Goal: Task Accomplishment & Management: Use online tool/utility

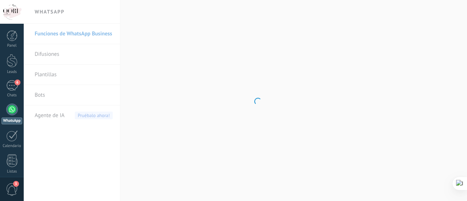
click at [306, 57] on body ".abccls-1,.abccls-2{fill-rule:evenodd}.abccls-2{fill:#fff} .abfcls-1{fill:none}…" at bounding box center [233, 100] width 467 height 201
click at [244, 149] on body ".abccls-1,.abccls-2{fill-rule:evenodd}.abccls-2{fill:#fff} .abfcls-1{fill:none}…" at bounding box center [233, 100] width 467 height 201
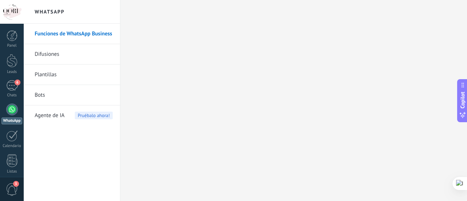
click at [13, 193] on span "3" at bounding box center [12, 189] width 12 height 13
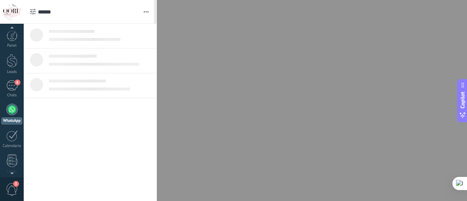
scroll to position [21, 0]
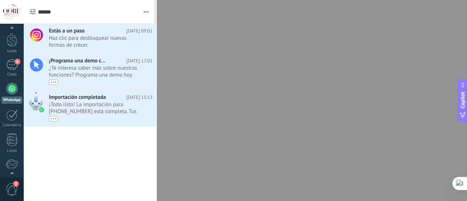
click at [248, 85] on div at bounding box center [233, 100] width 467 height 201
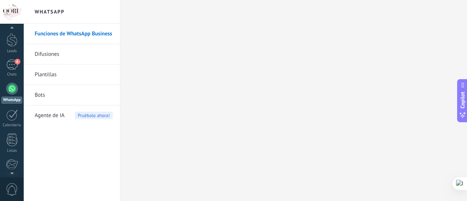
click at [78, 55] on link "Difusiones" at bounding box center [74, 54] width 78 height 20
click at [78, 55] on body ".abccls-1,.abccls-2{fill-rule:evenodd}.abccls-2{fill:#fff} .abfcls-1{fill:none}…" at bounding box center [233, 100] width 467 height 201
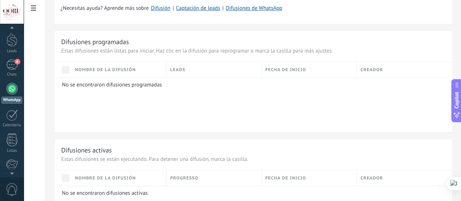
scroll to position [266, 0]
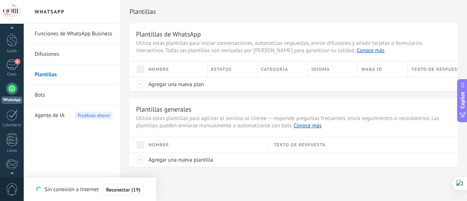
click at [259, 96] on div "Plantillas de WhatsApp Utiliza estas plantillas para iniciar conversaciones, au…" at bounding box center [294, 94] width 328 height 143
click at [49, 94] on link "Bots" at bounding box center [74, 95] width 78 height 20
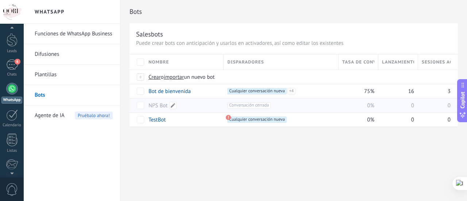
click at [153, 105] on link "NPS Bot" at bounding box center [157, 105] width 19 height 7
click at [171, 93] on link "Bot de bienvenida" at bounding box center [169, 91] width 42 height 7
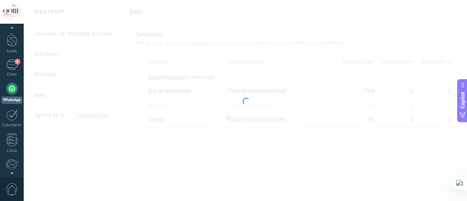
type input "**********"
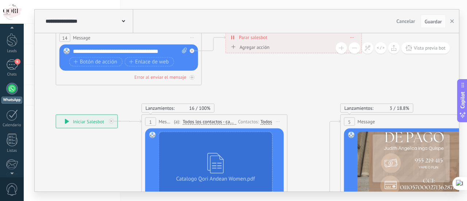
drag, startPoint x: 220, startPoint y: 161, endPoint x: 85, endPoint y: 179, distance: 135.5
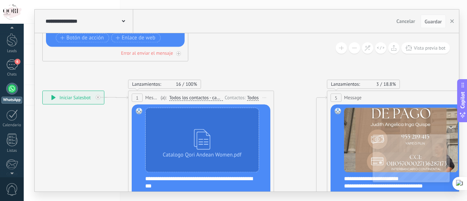
drag, startPoint x: 115, startPoint y: 161, endPoint x: 101, endPoint y: 143, distance: 22.2
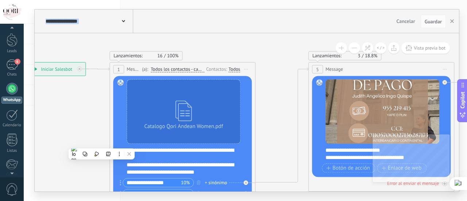
drag, startPoint x: 101, startPoint y: 143, endPoint x: 81, endPoint y: 115, distance: 34.5
click at [81, 115] on icon at bounding box center [318, 201] width 955 height 811
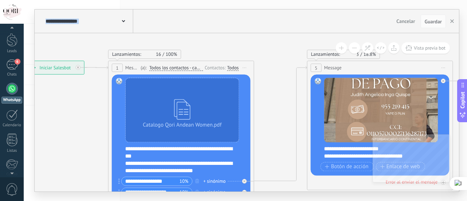
click at [186, 68] on span "Todos los contactos - canal primario" at bounding box center [176, 68] width 54 height 6
click at [186, 68] on button "Todos los contactos - canal primario" at bounding box center [191, 68] width 91 height 13
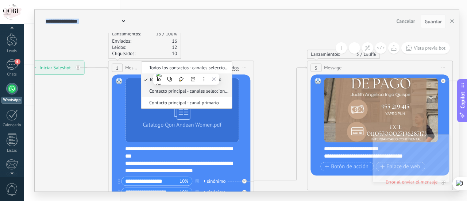
click at [224, 89] on span "Contacto principal - canales seleccionados" at bounding box center [185, 91] width 88 height 6
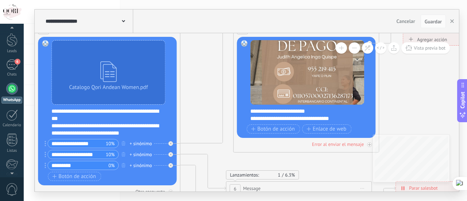
drag, startPoint x: 276, startPoint y: 109, endPoint x: 202, endPoint y: 72, distance: 82.7
click at [202, 72] on icon at bounding box center [243, 162] width 955 height 811
click at [433, 51] on button "Vista previa bot" at bounding box center [425, 47] width 49 height 11
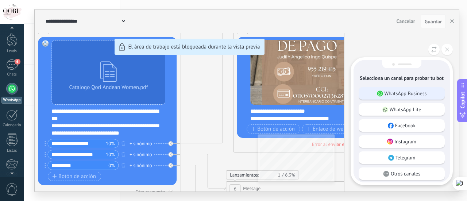
click at [426, 95] on p "WhatsApp Business" at bounding box center [405, 93] width 42 height 7
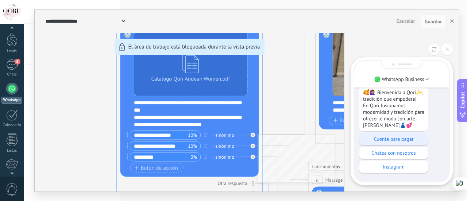
click at [399, 140] on p "Cuenta para pagar" at bounding box center [393, 139] width 61 height 7
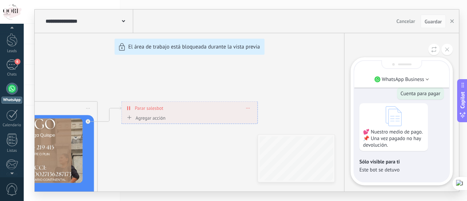
click at [438, 104] on div "💕 Nuestro medio de pago. 📌 Una vez pagado no hay devolución." at bounding box center [401, 127] width 85 height 48
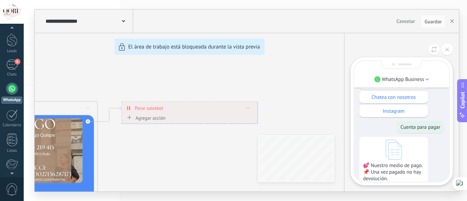
scroll to position [-44, 0]
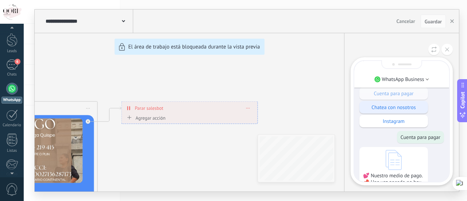
click at [420, 106] on p "Chatea con nosotros" at bounding box center [393, 107] width 61 height 7
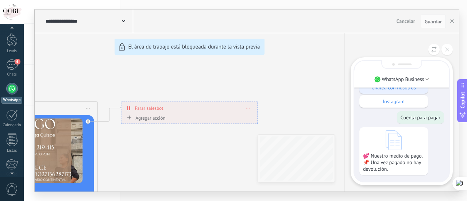
scroll to position [-63, 0]
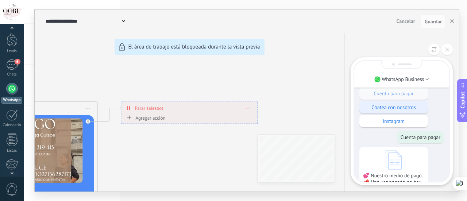
click at [420, 106] on p "Chatea con nosotros" at bounding box center [393, 107] width 61 height 7
click at [451, 51] on button at bounding box center [446, 49] width 11 height 11
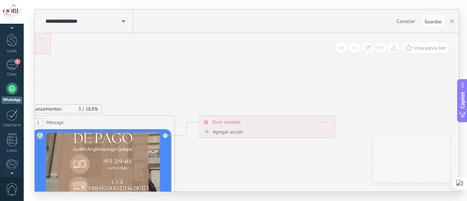
drag, startPoint x: 299, startPoint y: 60, endPoint x: 428, endPoint y: 86, distance: 131.0
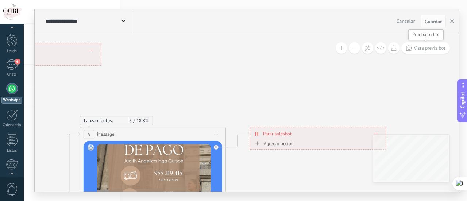
click at [433, 53] on button "Vista previa bot" at bounding box center [425, 47] width 49 height 11
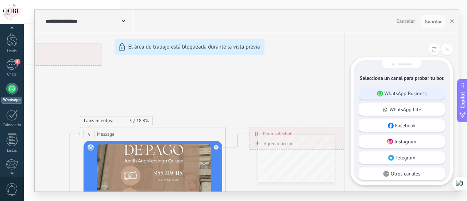
click at [411, 96] on p "WhatsApp Business" at bounding box center [405, 93] width 42 height 7
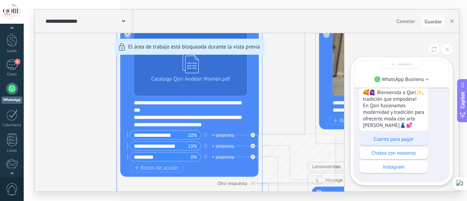
click at [397, 142] on p "Cuenta para pagar" at bounding box center [393, 139] width 61 height 7
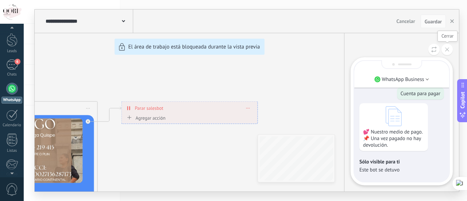
click at [445, 51] on icon at bounding box center [447, 49] width 4 height 4
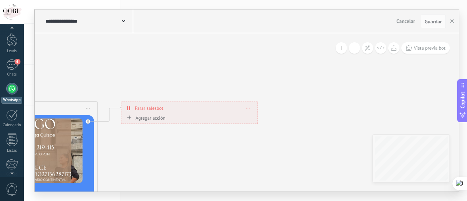
click at [250, 109] on span at bounding box center [248, 108] width 3 height 4
click at [255, 116] on div "Borrar" at bounding box center [262, 118] width 32 height 12
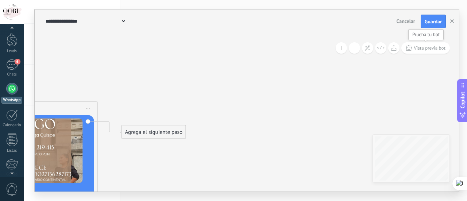
click at [424, 46] on span "Vista previa bot" at bounding box center [430, 48] width 32 height 6
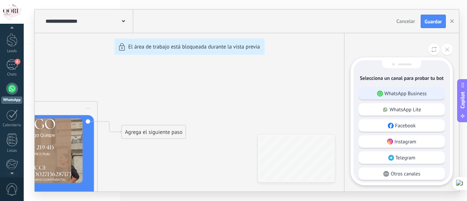
click at [412, 96] on p "WhatsApp Business" at bounding box center [405, 93] width 42 height 7
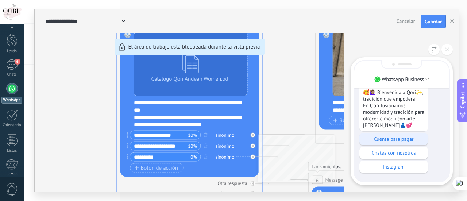
click at [406, 143] on div "Cuenta para pagar" at bounding box center [393, 139] width 69 height 12
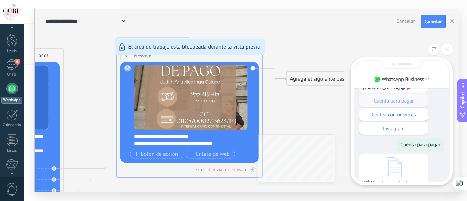
scroll to position [-29, 0]
click at [420, 113] on p "Chatea con nosotros" at bounding box center [393, 114] width 61 height 7
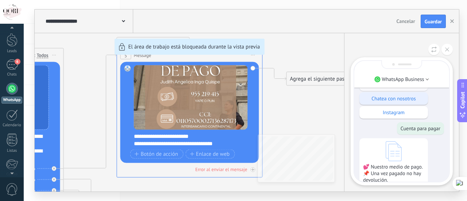
scroll to position [-45, 0]
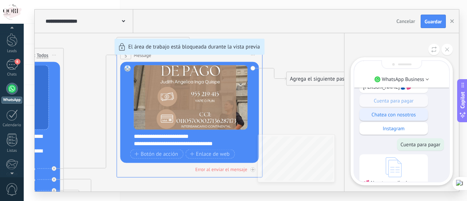
click at [391, 119] on div "Chatea con nosotros" at bounding box center [393, 114] width 69 height 12
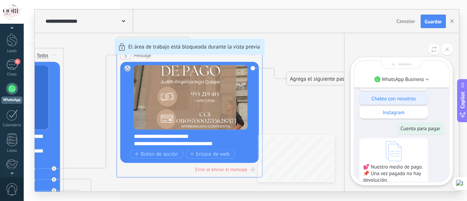
scroll to position [-61, 0]
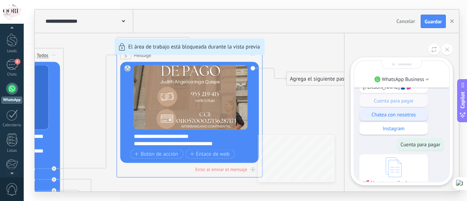
click at [391, 119] on div "Chatea con nosotros" at bounding box center [393, 114] width 69 height 12
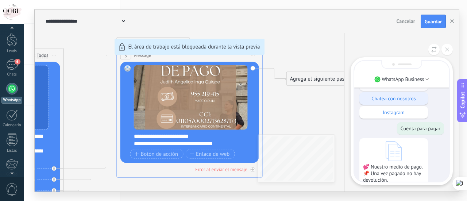
scroll to position [-109, 0]
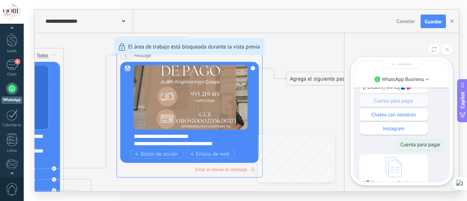
click at [377, 143] on div "Cuenta para pagar" at bounding box center [401, 144] width 85 height 12
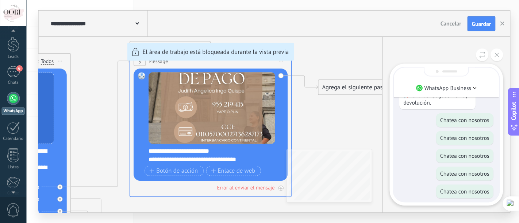
scroll to position [0, 0]
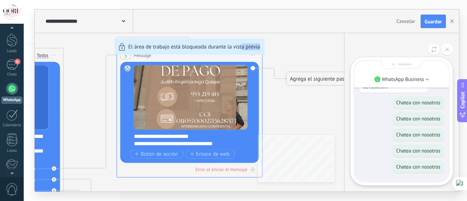
drag, startPoint x: 302, startPoint y: 117, endPoint x: 238, endPoint y: 151, distance: 72.1
click at [238, 151] on div "**********" at bounding box center [247, 100] width 424 height 182
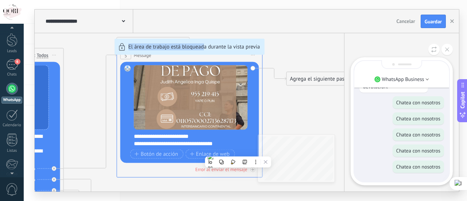
drag, startPoint x: 121, startPoint y: 181, endPoint x: 219, endPoint y: 152, distance: 101.7
click at [205, 155] on div "**********" at bounding box center [247, 100] width 424 height 182
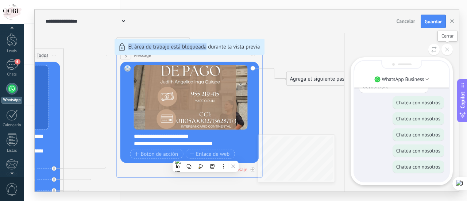
click at [448, 52] on button at bounding box center [446, 49] width 11 height 11
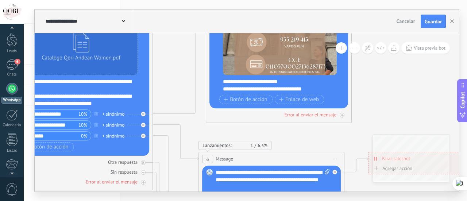
drag, startPoint x: 320, startPoint y: 124, endPoint x: 412, endPoint y: 66, distance: 109.5
click at [412, 66] on icon at bounding box center [213, 132] width 948 height 811
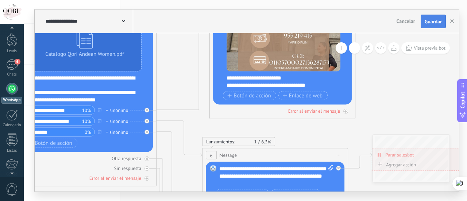
click at [429, 22] on span "Guardar" at bounding box center [433, 21] width 17 height 5
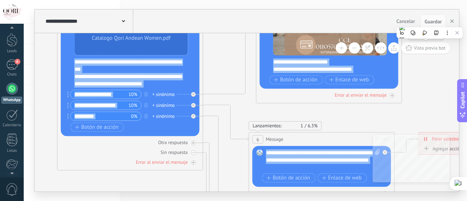
drag, startPoint x: 379, startPoint y: 68, endPoint x: 424, endPoint y: 53, distance: 47.9
click at [424, 53] on div "**********" at bounding box center [247, 112] width 424 height 158
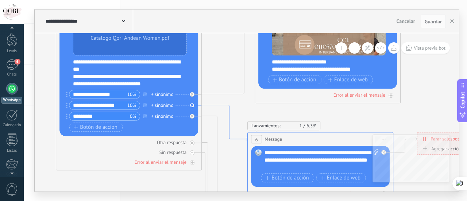
click at [209, 106] on icon at bounding box center [225, 123] width 46 height 36
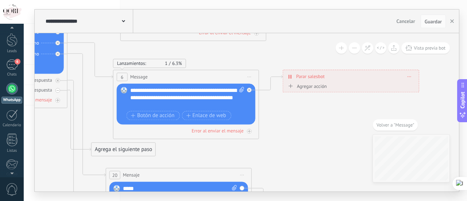
drag, startPoint x: 395, startPoint y: 114, endPoint x: 335, endPoint y: 106, distance: 60.1
click at [335, 106] on icon at bounding box center [127, 81] width 948 height 872
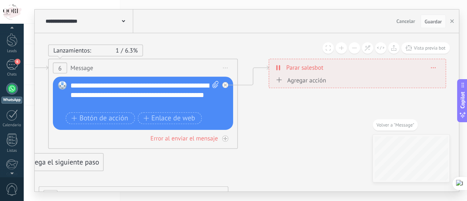
click at [435, 67] on span at bounding box center [433, 67] width 4 height 5
click at [444, 77] on div "Borrar" at bounding box center [451, 81] width 42 height 16
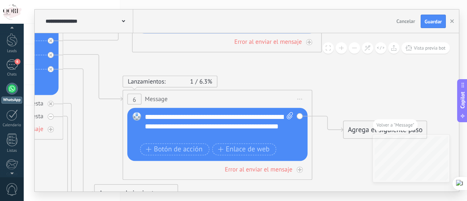
drag, startPoint x: 340, startPoint y: 77, endPoint x: 416, endPoint y: 110, distance: 83.0
click at [416, 110] on icon at bounding box center [132, 65] width 1214 height 1054
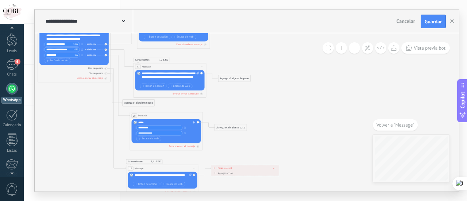
drag, startPoint x: 387, startPoint y: 92, endPoint x: 263, endPoint y: 53, distance: 130.3
click at [263, 53] on icon at bounding box center [137, 53] width 467 height 405
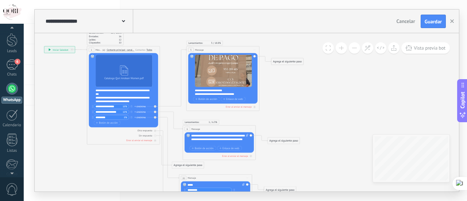
drag, startPoint x: 259, startPoint y: 127, endPoint x: 308, endPoint y: 189, distance: 80.0
click at [308, 189] on icon at bounding box center [186, 115] width 467 height 405
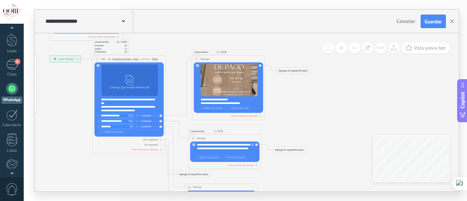
drag, startPoint x: 297, startPoint y: 105, endPoint x: 305, endPoint y: 120, distance: 17.1
click at [305, 120] on icon at bounding box center [191, 124] width 467 height 405
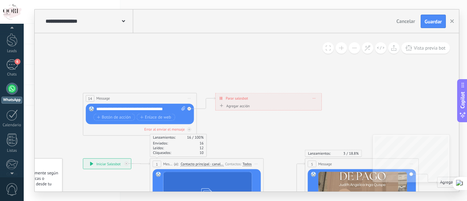
drag, startPoint x: 107, startPoint y: 47, endPoint x: 279, endPoint y: 176, distance: 215.2
click at [240, 136] on div "Lanzamientos: 16 100% Enviados: 16 Leídos: 12 Cliqueados: 10" at bounding box center [207, 145] width 114 height 23
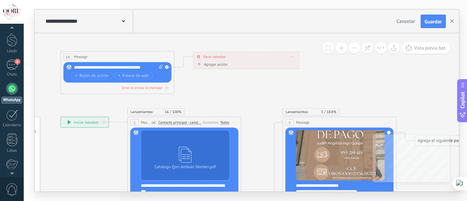
drag, startPoint x: 269, startPoint y: 143, endPoint x: 247, endPoint y: 101, distance: 47.3
click at [167, 56] on span "Iniciar vista previa aquí Cambiar nombre Duplicar [GEOGRAPHIC_DATA]" at bounding box center [166, 57] width 9 height 8
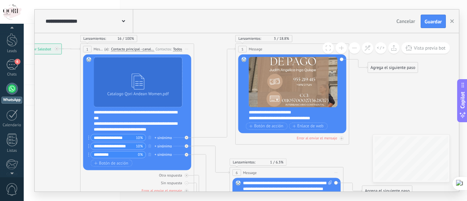
drag, startPoint x: 259, startPoint y: 123, endPoint x: 212, endPoint y: 50, distance: 87.1
click at [212, 50] on icon at bounding box center [235, 152] width 728 height 632
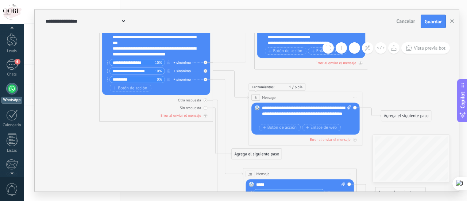
drag, startPoint x: 224, startPoint y: 153, endPoint x: 241, endPoint y: 48, distance: 106.9
click at [241, 48] on icon at bounding box center [254, 77] width 728 height 632
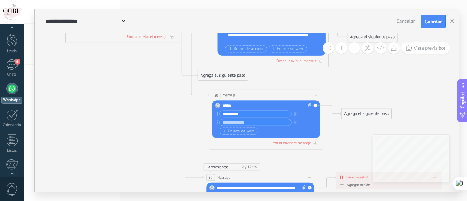
drag, startPoint x: 234, startPoint y: 97, endPoint x: 200, endPoint y: 47, distance: 59.8
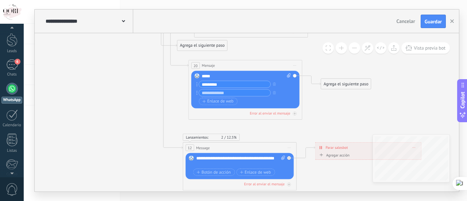
drag, startPoint x: 194, startPoint y: 121, endPoint x: 174, endPoint y: 92, distance: 35.2
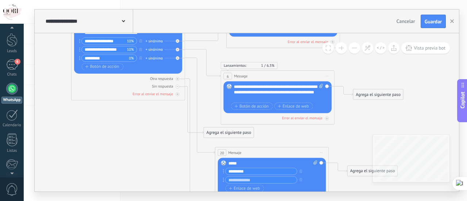
drag, startPoint x: 174, startPoint y: 92, endPoint x: 201, endPoint y: 179, distance: 91.2
click at [201, 179] on icon at bounding box center [226, 56] width 728 height 632
click at [178, 86] on icon at bounding box center [178, 87] width 2 height 2
click at [157, 150] on icon at bounding box center [226, 56] width 728 height 632
click at [434, 23] on span "Guardar" at bounding box center [433, 21] width 17 height 5
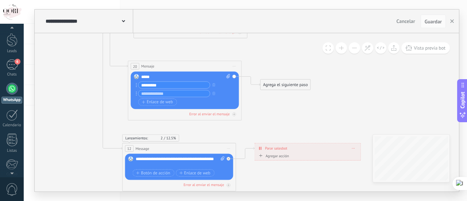
drag, startPoint x: 351, startPoint y: 138, endPoint x: 263, endPoint y: 51, distance: 123.6
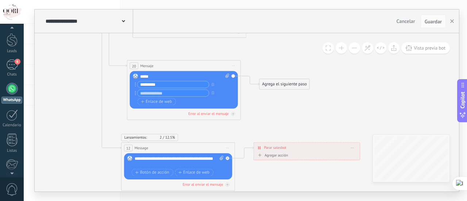
click at [354, 150] on div "**********" at bounding box center [307, 148] width 106 height 10
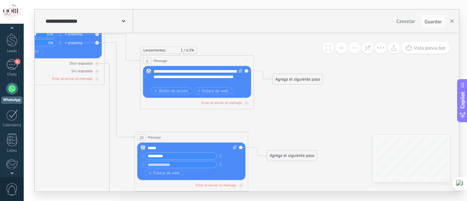
drag, startPoint x: 351, startPoint y: 79, endPoint x: 359, endPoint y: 151, distance: 72.3
click at [359, 151] on icon at bounding box center [145, 40] width 728 height 632
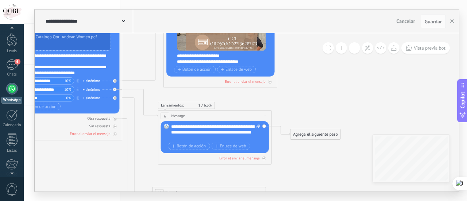
drag, startPoint x: 314, startPoint y: 114, endPoint x: 334, endPoint y: 171, distance: 60.8
click at [334, 171] on icon at bounding box center [163, 95] width 728 height 632
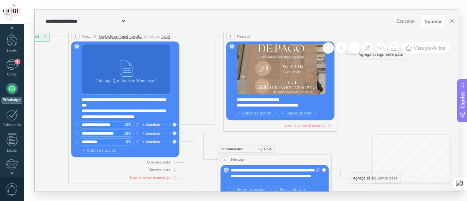
drag, startPoint x: 308, startPoint y: 104, endPoint x: 366, endPoint y: 148, distance: 73.2
click at [366, 148] on icon at bounding box center [223, 139] width 728 height 632
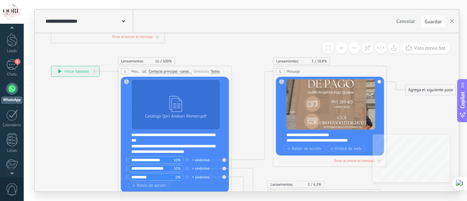
drag, startPoint x: 204, startPoint y: 83, endPoint x: 252, endPoint y: 115, distance: 58.1
click at [252, 115] on icon at bounding box center [273, 174] width 728 height 632
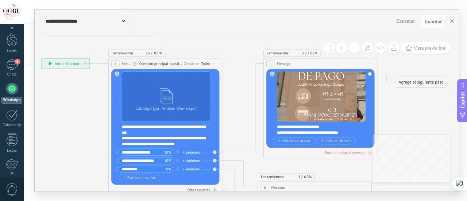
drag, startPoint x: 70, startPoint y: 146, endPoint x: 60, endPoint y: 139, distance: 12.0
click at [60, 139] on icon at bounding box center [263, 166] width 728 height 632
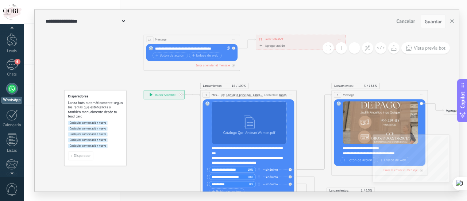
drag, startPoint x: 60, startPoint y: 128, endPoint x: 169, endPoint y: 147, distance: 110.8
click at [169, 147] on icon at bounding box center [331, 182] width 616 height 535
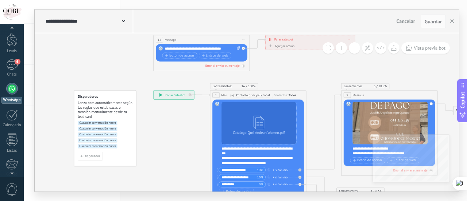
click at [113, 123] on span "Cualquier conversación nueva" at bounding box center [98, 123] width 40 height 4
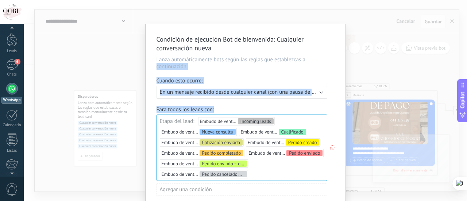
drag, startPoint x: 330, startPoint y: 109, endPoint x: 320, endPoint y: 54, distance: 56.1
click at [320, 54] on div "Condición de ejecución Bot de bienvenida : Cualquier conversación nueva Lanza a…" at bounding box center [246, 152] width 200 height 256
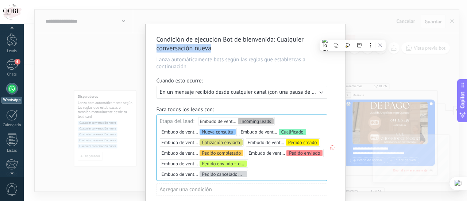
drag, startPoint x: 312, startPoint y: 47, endPoint x: 311, endPoint y: 68, distance: 21.2
click at [306, 34] on div "Condición de ejecución Bot de bienvenida : Cualquier conversación nueva Lanza a…" at bounding box center [246, 152] width 200 height 256
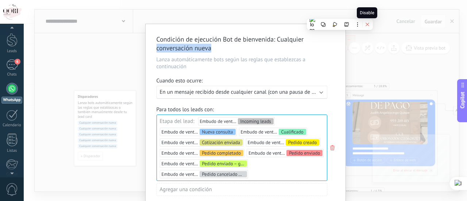
click at [366, 28] on button at bounding box center [367, 24] width 9 height 9
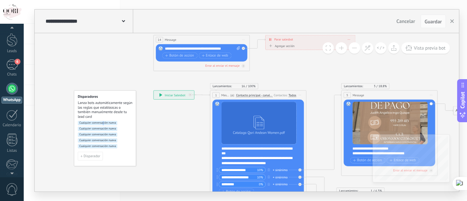
click at [103, 125] on span "Cualquier conversación nueva" at bounding box center [98, 123] width 40 height 4
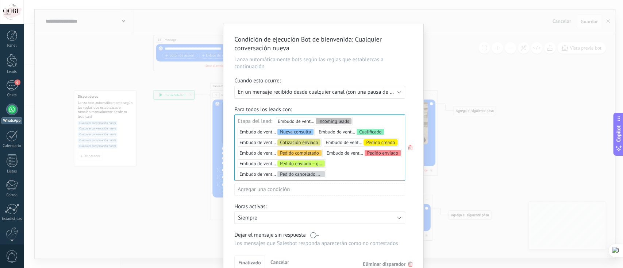
drag, startPoint x: 421, startPoint y: 2, endPoint x: 347, endPoint y: 262, distance: 270.0
click at [347, 201] on div "Finalizado Cancelar Eliminar disparador" at bounding box center [323, 261] width 178 height 13
click at [387, 201] on span "Eliminar disparador" at bounding box center [384, 264] width 43 height 7
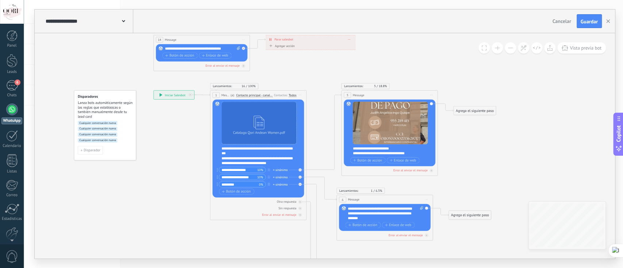
click at [114, 129] on span "Cualquier conversación nueva" at bounding box center [98, 129] width 40 height 4
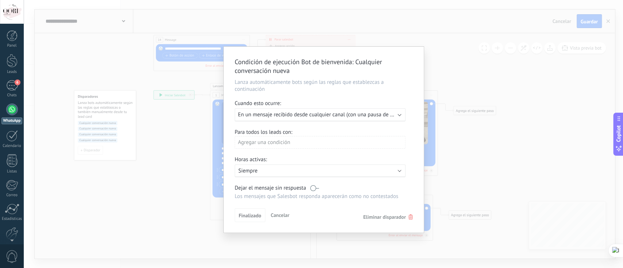
click at [400, 201] on span "Eliminar disparador" at bounding box center [384, 217] width 43 height 7
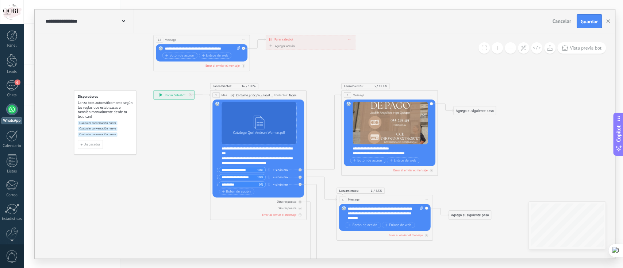
click at [113, 128] on span "Cualquier conversación nueva" at bounding box center [98, 129] width 40 height 4
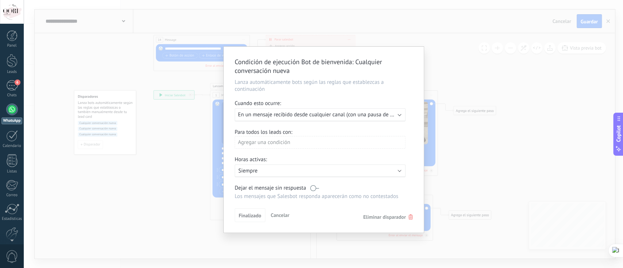
click at [398, 201] on span "Eliminar disparador" at bounding box center [384, 217] width 43 height 7
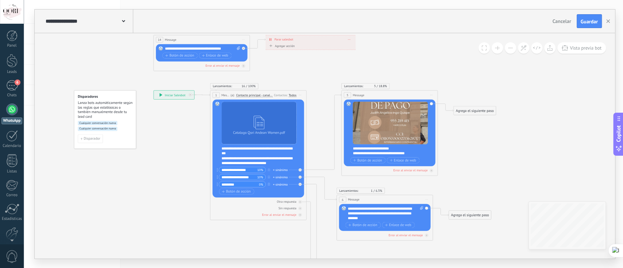
click at [109, 127] on span "Cualquier conversación nueva" at bounding box center [98, 129] width 40 height 4
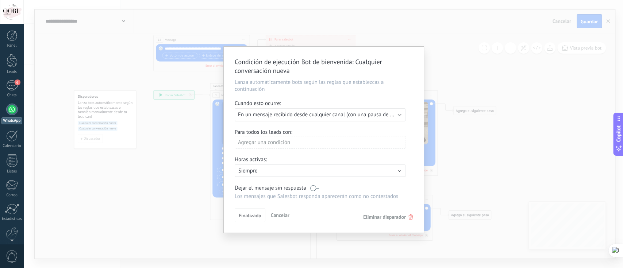
click at [376, 201] on div "Condición de ejecución Bot de bienvenida : Cualquier conversación nueva Lanza a…" at bounding box center [324, 140] width 200 height 186
click at [384, 201] on span "Eliminar disparador" at bounding box center [384, 217] width 43 height 7
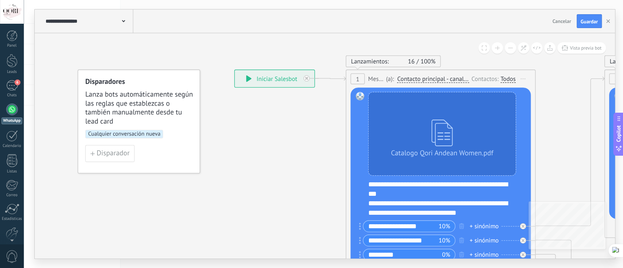
drag, startPoint x: 71, startPoint y: 143, endPoint x: 156, endPoint y: 191, distance: 97.9
click at [156, 191] on icon at bounding box center [604, 250] width 1214 height 1054
click at [149, 133] on span "Cualquier conversación nueva" at bounding box center [124, 134] width 78 height 8
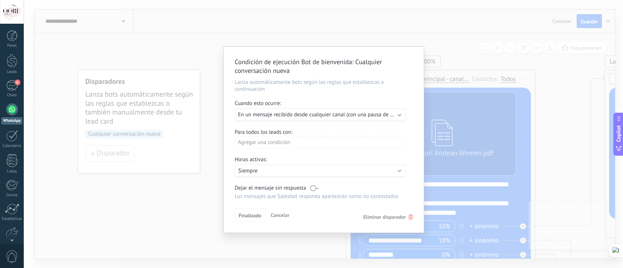
click at [321, 145] on div "Agregar una condición" at bounding box center [320, 142] width 171 height 13
click at [321, 145] on div at bounding box center [324, 141] width 200 height 188
click at [196, 200] on div "Condición de ejecución Bot de bienvenida : Cualquier conversación nueva Lanza a…" at bounding box center [323, 134] width 599 height 268
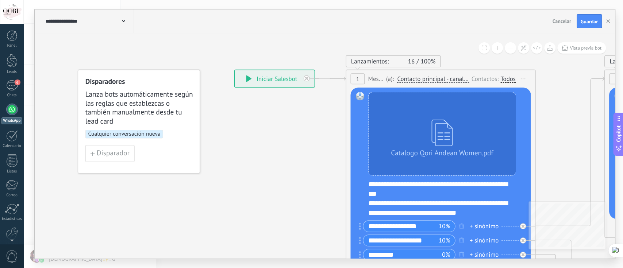
click at [156, 133] on span "Cualquier conversación nueva" at bounding box center [124, 134] width 78 height 8
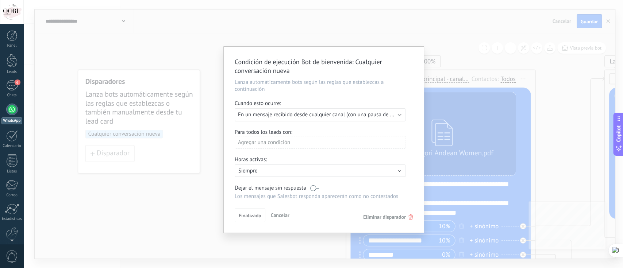
click at [326, 115] on span "En un mensaje recibido desde cualquier canal (con una pausa de un día)" at bounding box center [322, 114] width 168 height 7
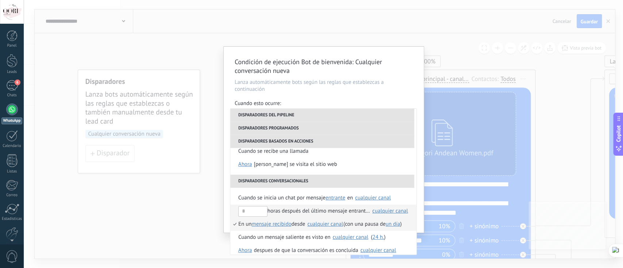
scroll to position [169, 0]
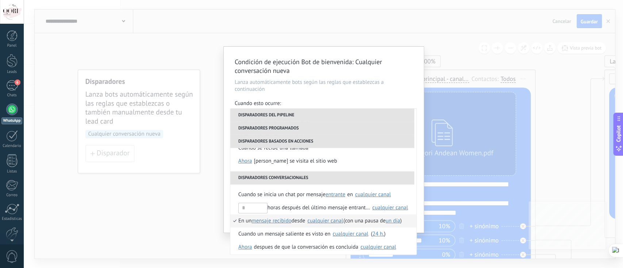
click at [238, 201] on span "En un" at bounding box center [244, 221] width 13 height 13
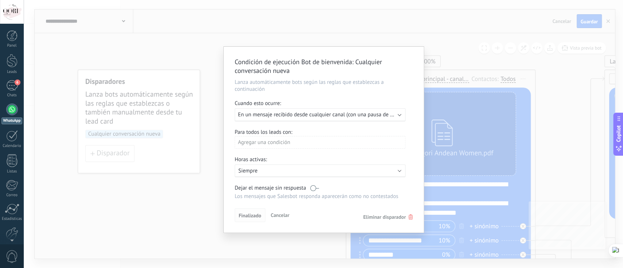
click at [251, 201] on span "Finalizado" at bounding box center [250, 215] width 23 height 5
click at [337, 118] on span "En un mensaje recibido desde cualquier canal (con una pausa de Un día)" at bounding box center [322, 114] width 169 height 7
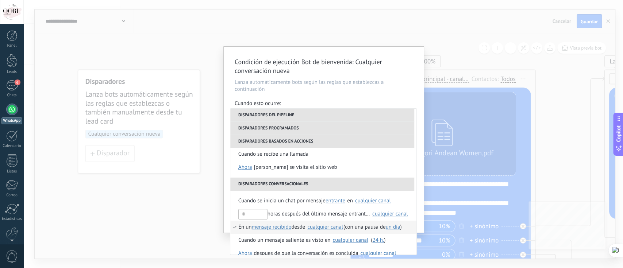
scroll to position [172, 0]
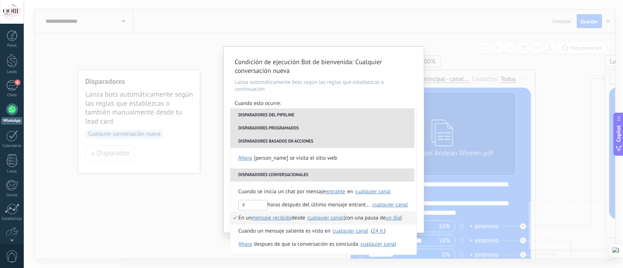
click at [295, 185] on div "Cuando se inicia un chat por mensaje entrante saliente cualquiera entrante en S…" at bounding box center [323, 218] width 186 height 73
click at [301, 190] on span "Cuando se inicia un chat por mensaje" at bounding box center [281, 191] width 87 height 13
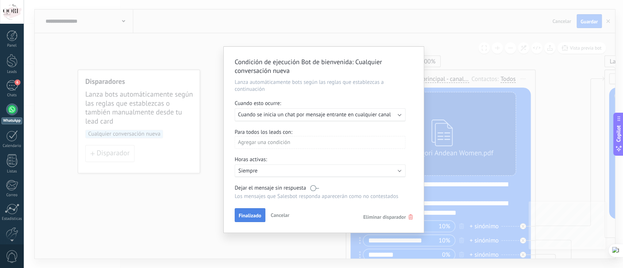
click at [251, 201] on span "Finalizado" at bounding box center [250, 215] width 23 height 5
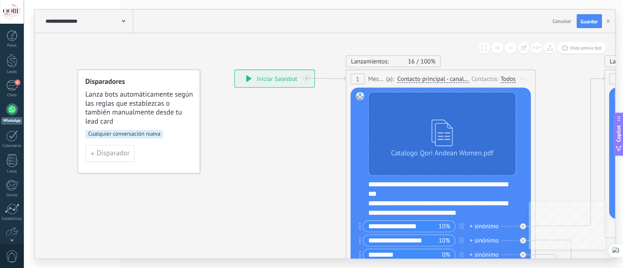
click at [467, 27] on button "Guardar" at bounding box center [588, 21] width 25 height 14
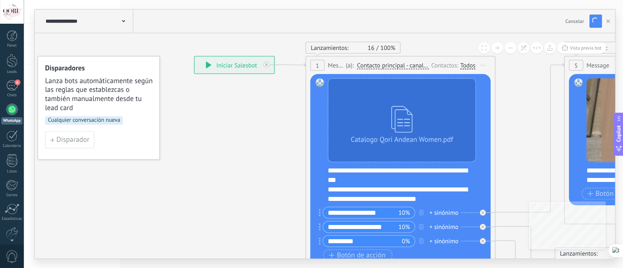
drag, startPoint x: 574, startPoint y: 130, endPoint x: 533, endPoint y: 115, distance: 44.0
click at [467, 115] on icon at bounding box center [564, 237] width 1214 height 1054
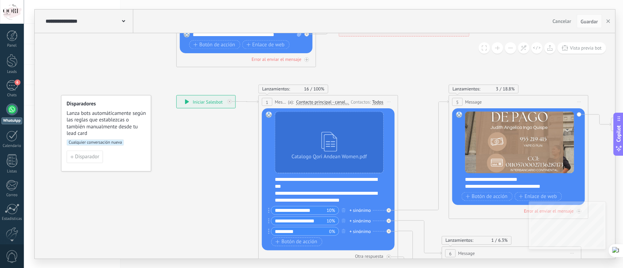
drag, startPoint x: 533, startPoint y: 115, endPoint x: 422, endPoint y: 139, distance: 113.0
click at [422, 139] on icon at bounding box center [447, 228] width 893 height 775
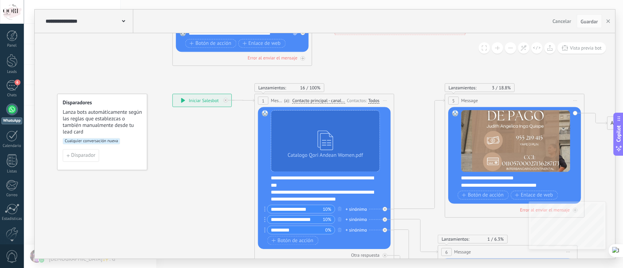
click at [105, 144] on span "Cualquier conversación nueva" at bounding box center [91, 141] width 57 height 6
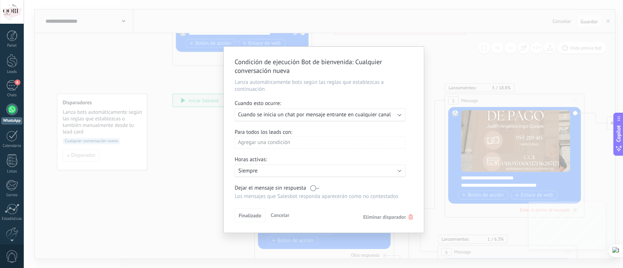
click at [319, 115] on span "Cuando se inicia un chat por mensaje entrante en cualquier canal" at bounding box center [314, 114] width 153 height 7
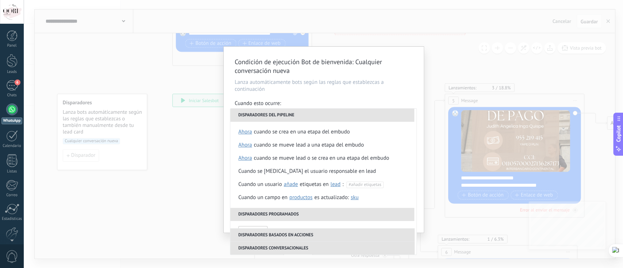
click at [416, 124] on div "**********" at bounding box center [323, 181] width 187 height 147
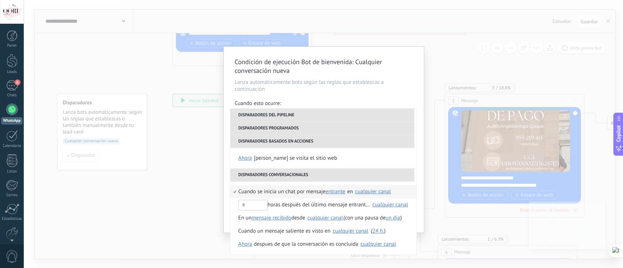
click at [163, 201] on div "Condición de ejecución Bot de bienvenida : Cualquier conversación nueva Lanza a…" at bounding box center [323, 134] width 599 height 268
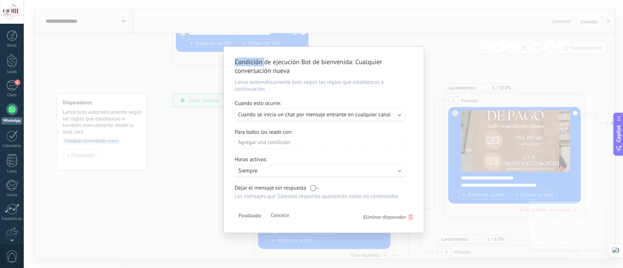
click at [163, 201] on div "Condición de ejecución Bot de bienvenida : Cualquier conversación nueva Lanza a…" at bounding box center [323, 134] width 599 height 268
